Goal: Find specific page/section: Find specific page/section

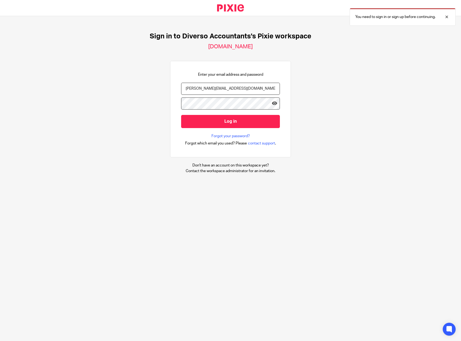
type input "james@myfigroup.com"
click at [181, 115] on input "Log in" at bounding box center [230, 121] width 99 height 13
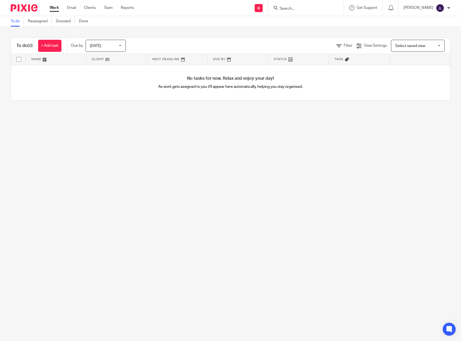
click at [304, 11] on form at bounding box center [307, 8] width 57 height 7
click at [303, 9] on input "Search" at bounding box center [303, 8] width 48 height 5
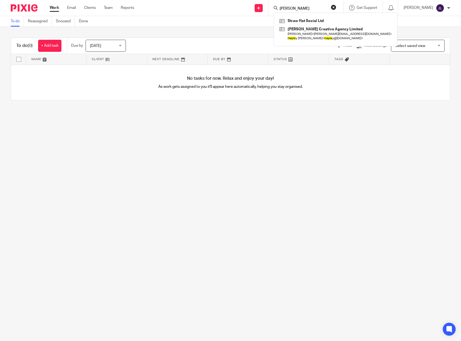
click button "submit" at bounding box center [0, 0] width 0 height 0
drag, startPoint x: 298, startPoint y: 9, endPoint x: 279, endPoint y: 8, distance: 19.4
click at [279, 8] on div "gayle Straw Hat Social Ltd Clark Creative Agency Limited Daniel Clark < dan@cla…" at bounding box center [305, 8] width 75 height 16
type input "james galye"
click button "submit" at bounding box center [0, 0] width 0 height 0
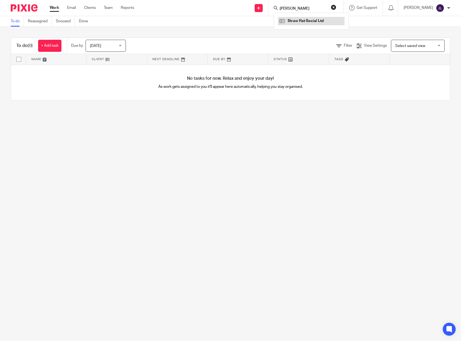
click at [306, 22] on link at bounding box center [311, 21] width 67 height 8
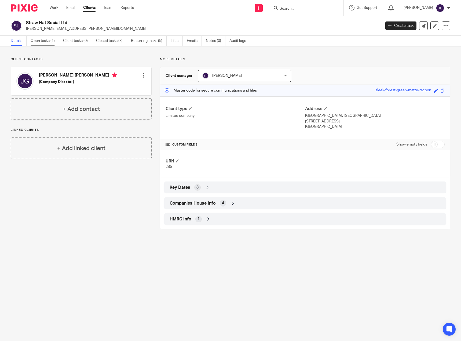
click at [50, 43] on link "Open tasks (1)" at bounding box center [45, 41] width 28 height 10
